Goal: Task Accomplishment & Management: Use online tool/utility

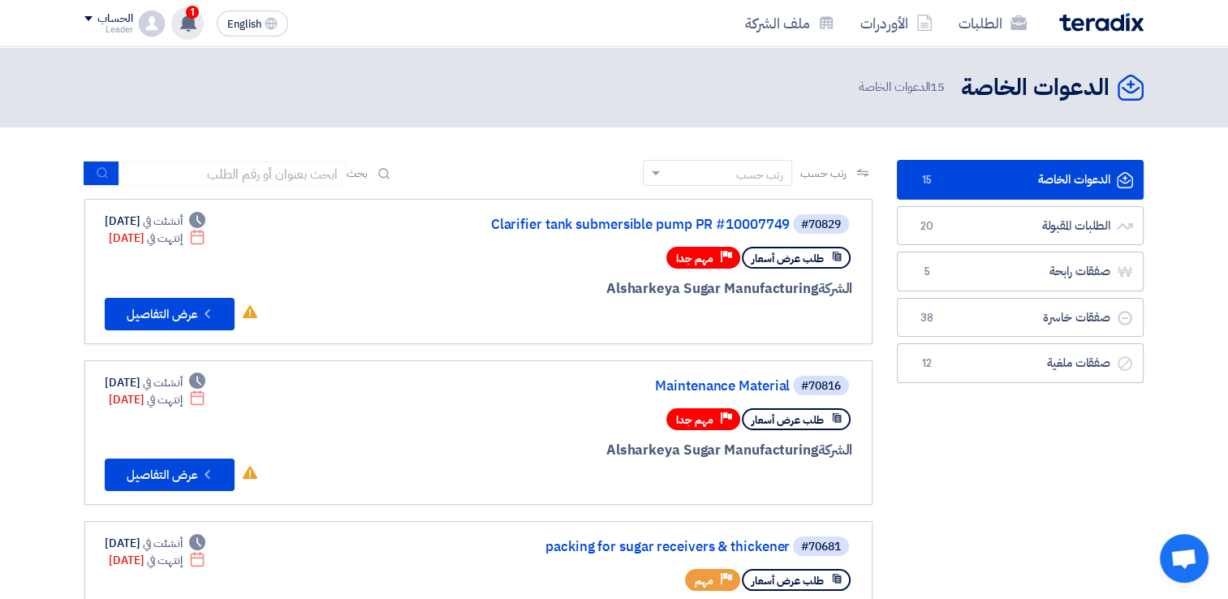
click at [198, 19] on div "1 تم نشر طلب عروض أسعار جديد - شاهد التفاصيل [DATE] مبروك .. تم ترسية طلب "كلين…" at bounding box center [187, 23] width 32 height 32
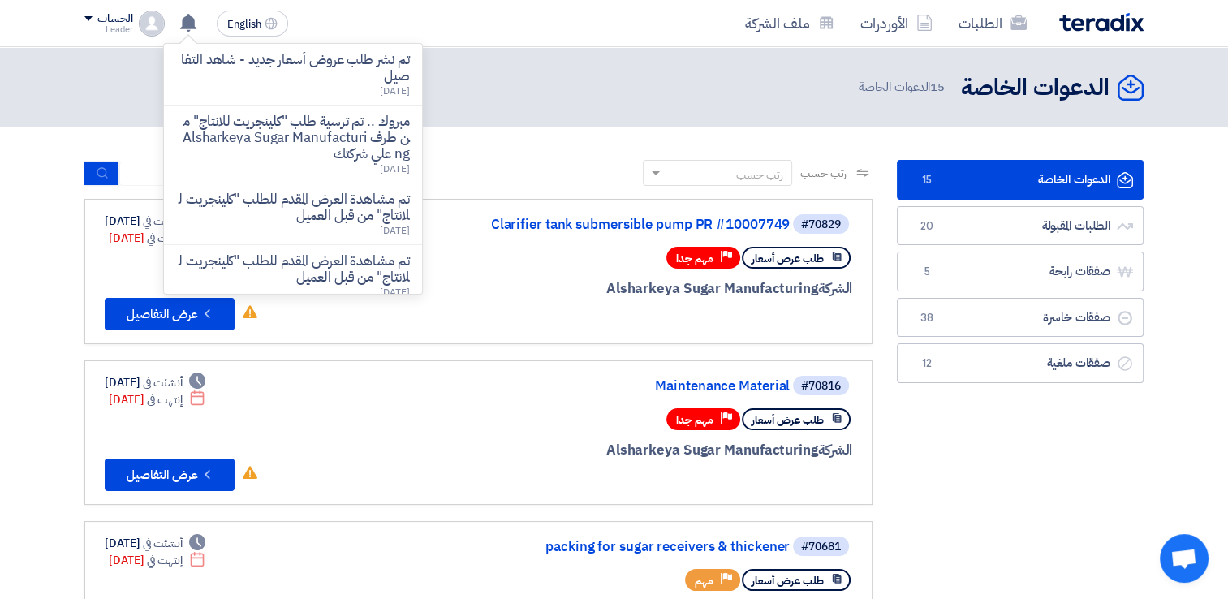
click at [510, 63] on header "الدعوات الخاصة الدعوات الخاصة 15 الدعوات الخاصة" at bounding box center [614, 87] width 1228 height 80
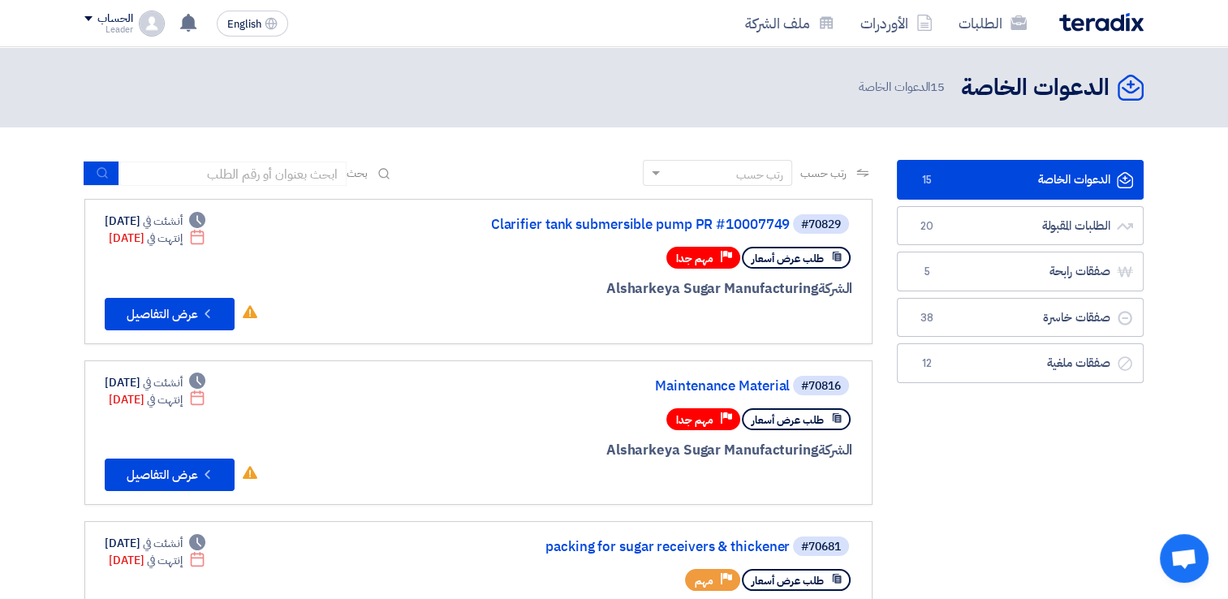
click at [1019, 180] on link "الدعوات الخاصة الدعوات الخاصة 15" at bounding box center [1020, 180] width 247 height 40
click at [987, 16] on link "الطلبات" at bounding box center [992, 23] width 94 height 38
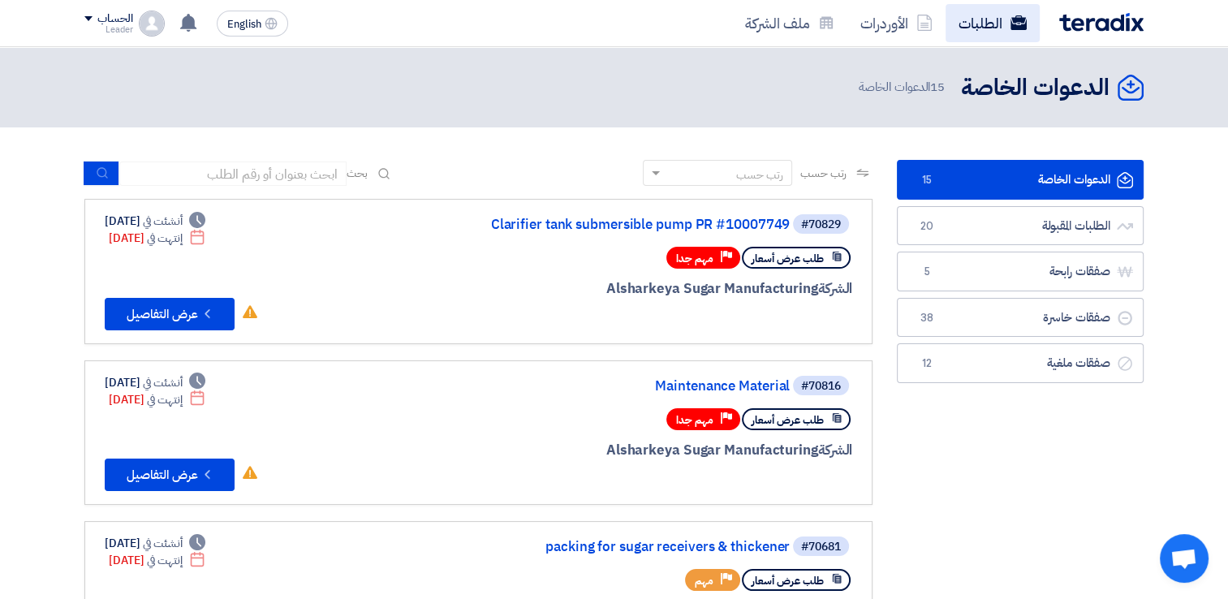
click at [987, 16] on link "الطلبات" at bounding box center [992, 23] width 94 height 38
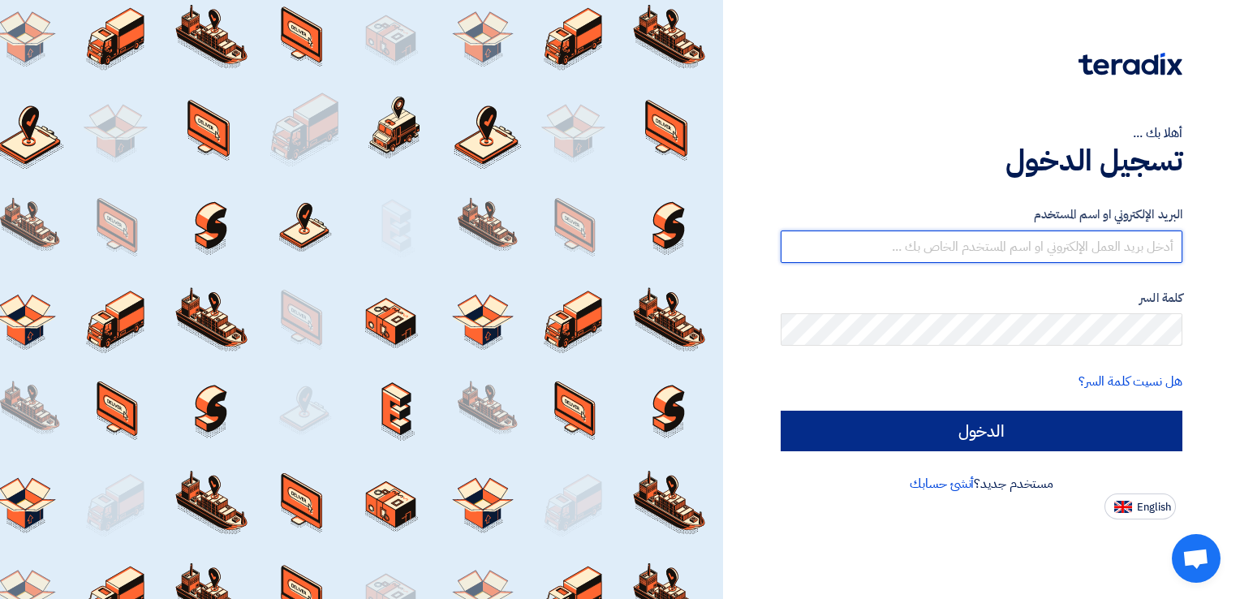
type input "[EMAIL_ADDRESS][DOMAIN_NAME]"
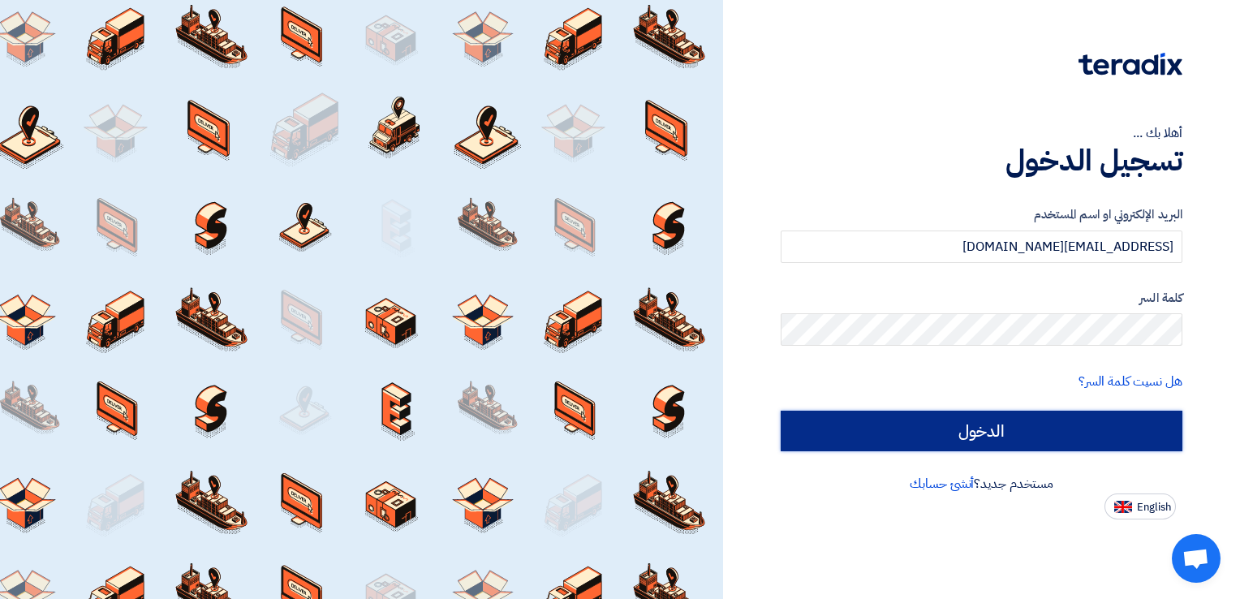
click at [1005, 411] on input "الدخول" at bounding box center [982, 431] width 402 height 41
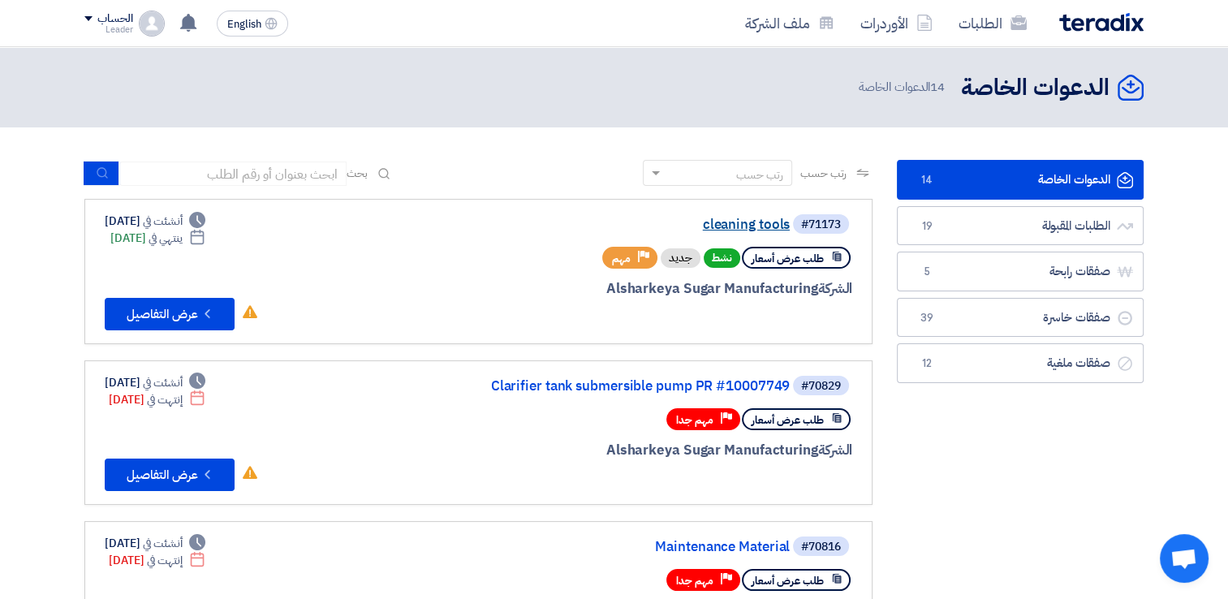
click at [737, 226] on link "cleaning tools" at bounding box center [627, 224] width 325 height 15
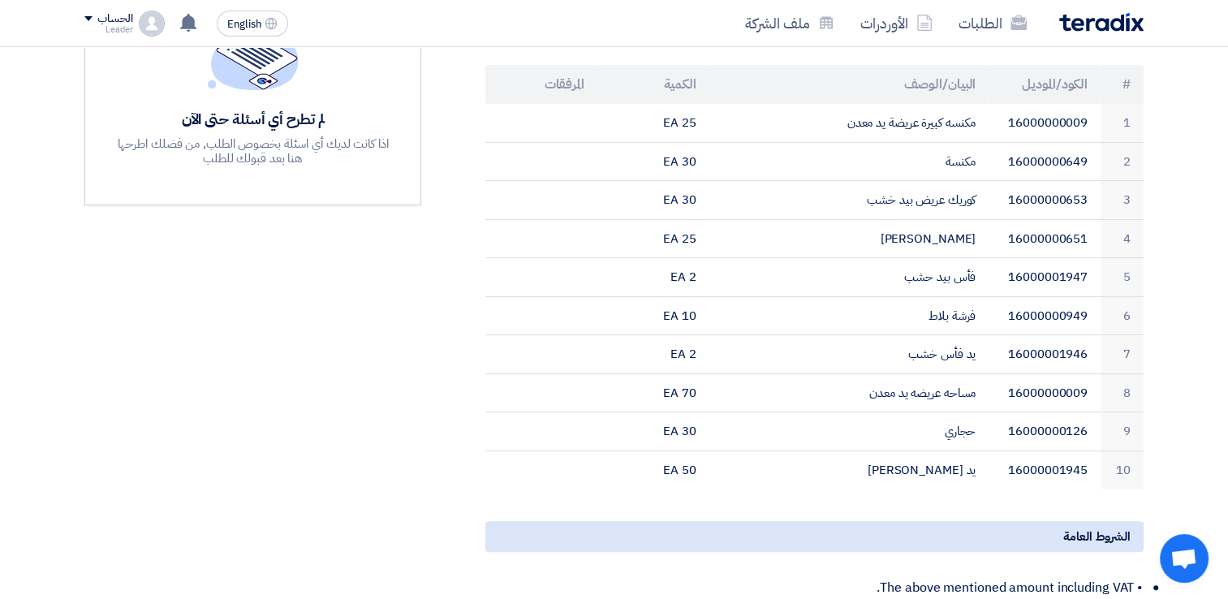
scroll to position [474, 0]
